Goal: Transaction & Acquisition: Purchase product/service

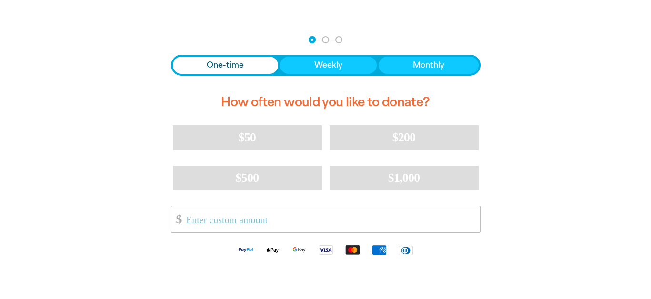
scroll to position [191, 0]
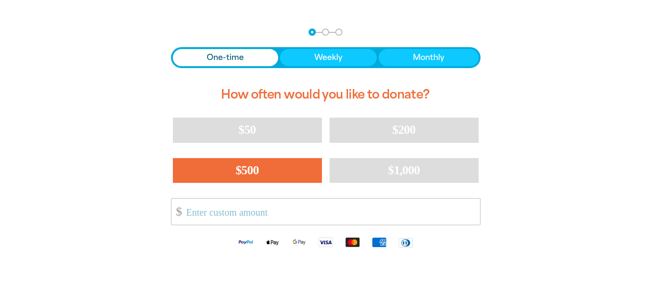
click at [257, 174] on span "$500" at bounding box center [247, 170] width 23 height 14
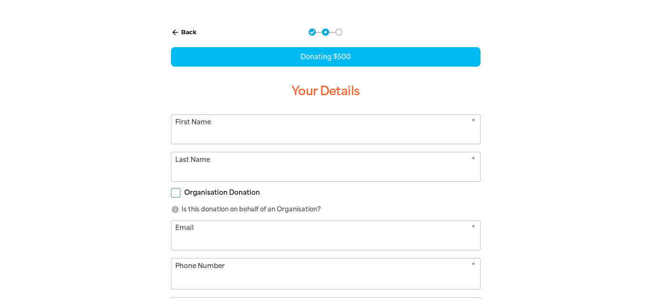
select select "AU"
click at [244, 131] on input "First Name" at bounding box center [326, 129] width 309 height 29
type input "[PERSON_NAME]"
click at [190, 175] on input "Last Name" at bounding box center [326, 166] width 309 height 29
type input "[PERSON_NAME]"
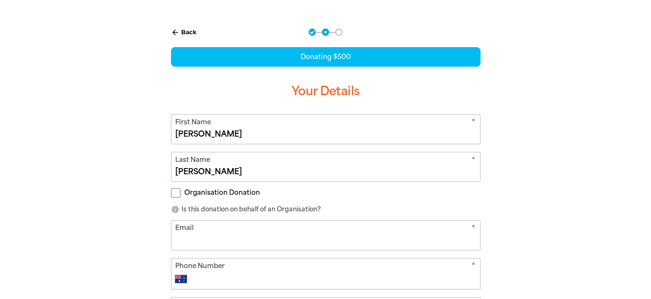
click at [179, 194] on input "Organisation Donation" at bounding box center [176, 193] width 10 height 10
checkbox input "true"
select select "AU"
click at [221, 233] on input "Organisation Name" at bounding box center [326, 235] width 309 height 29
type input "POSITIVE MIND BODY"
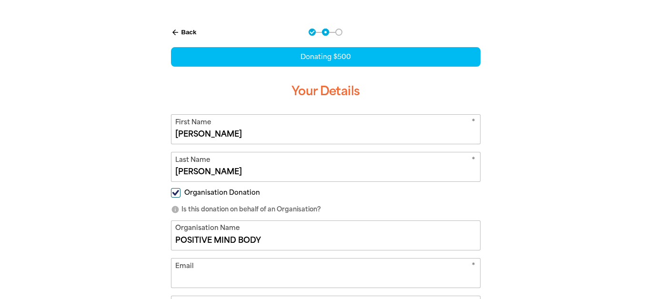
click at [229, 272] on input "Email" at bounding box center [326, 273] width 309 height 29
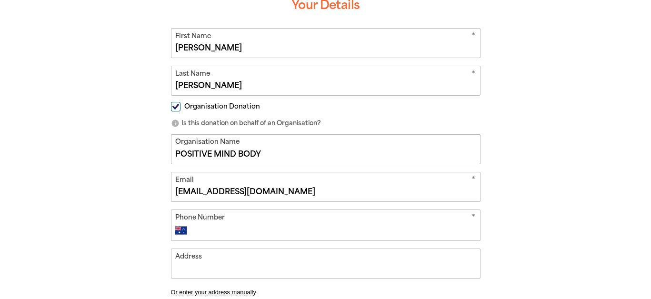
scroll to position [286, 0]
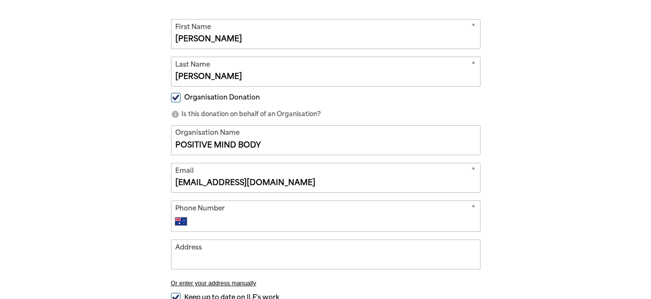
type input "[EMAIL_ADDRESS][DOMAIN_NAME]"
click at [226, 222] on input "Phone Number" at bounding box center [335, 221] width 282 height 11
type input "0466 502 433"
type input "[STREET_ADDRESS]"
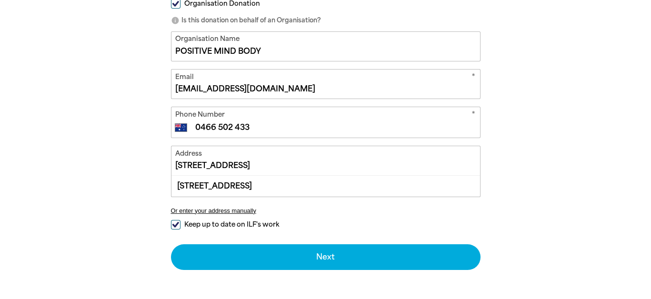
scroll to position [381, 0]
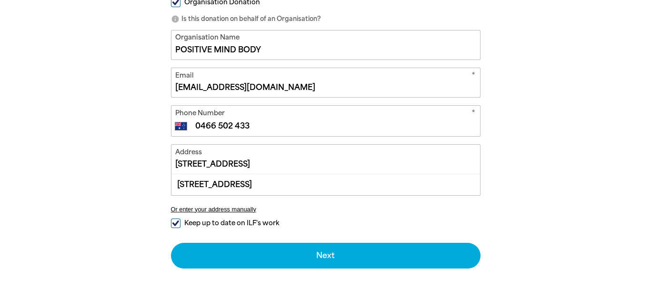
click at [174, 223] on input "Keep up to date on ILF's work" at bounding box center [176, 224] width 10 height 10
checkbox input "false"
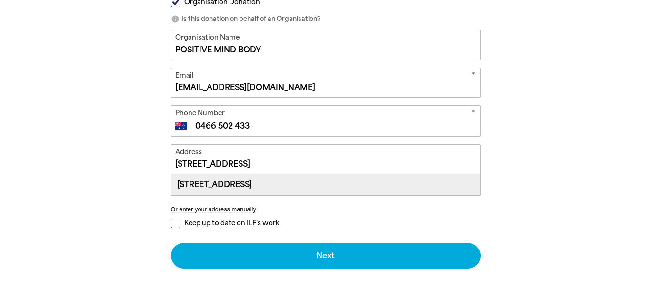
click at [221, 182] on div "[STREET_ADDRESS]" at bounding box center [326, 184] width 309 height 20
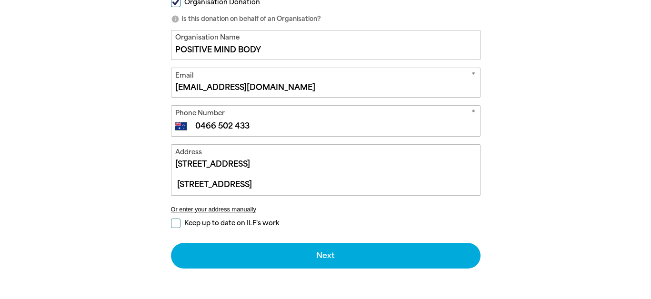
type input "[STREET_ADDRESS]"
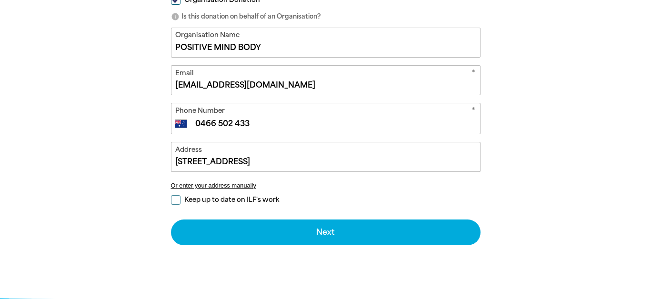
scroll to position [524, 0]
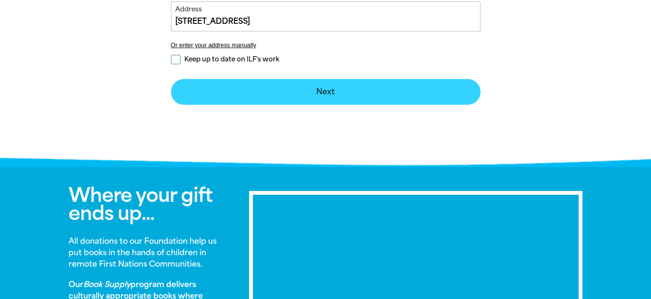
click at [349, 88] on button "Next chevron_right" at bounding box center [326, 92] width 310 height 26
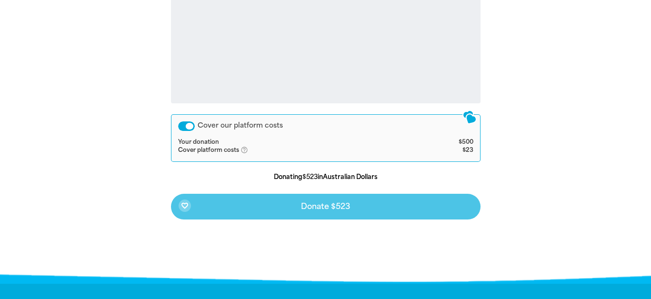
scroll to position [436, 0]
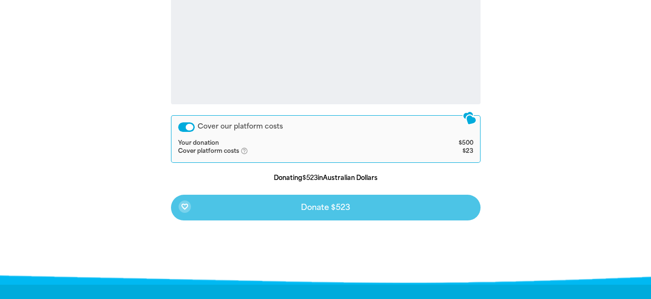
click at [183, 127] on div "Cover our platform costs" at bounding box center [186, 127] width 17 height 10
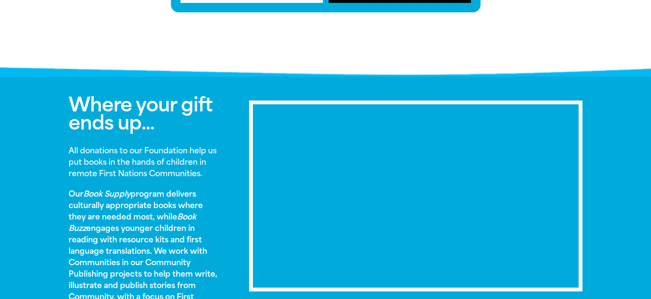
scroll to position [532, 0]
